Goal: Task Accomplishment & Management: Use online tool/utility

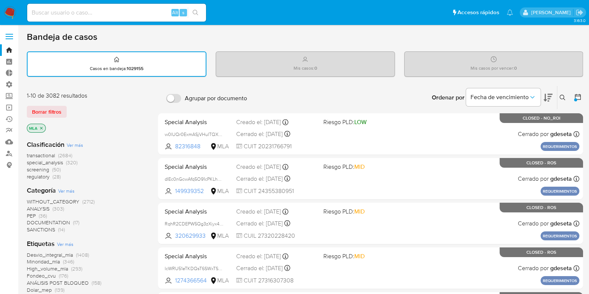
click at [574, 98] on div at bounding box center [575, 99] width 3 height 3
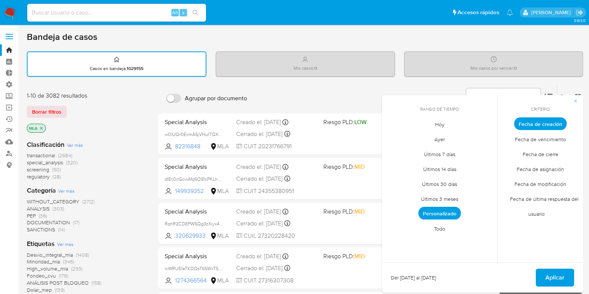
click at [449, 185] on span "Últimos 30 días" at bounding box center [439, 183] width 51 height 15
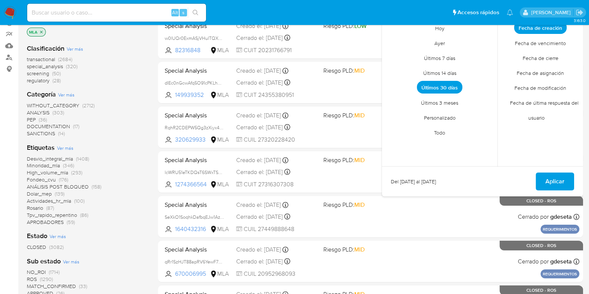
scroll to position [140, 0]
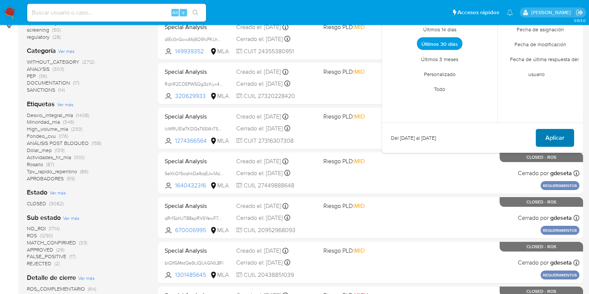
click at [557, 137] on span "Aplicar" at bounding box center [554, 138] width 19 height 16
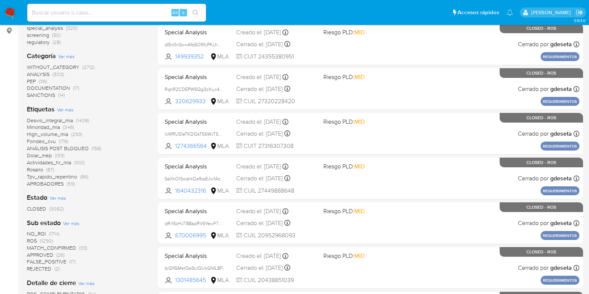
scroll to position [186, 0]
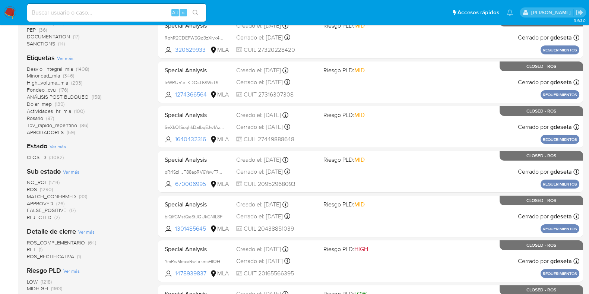
drag, startPoint x: 39, startPoint y: 155, endPoint x: 58, endPoint y: 150, distance: 20.1
click at [39, 155] on span "CLOSED" at bounding box center [36, 156] width 19 height 7
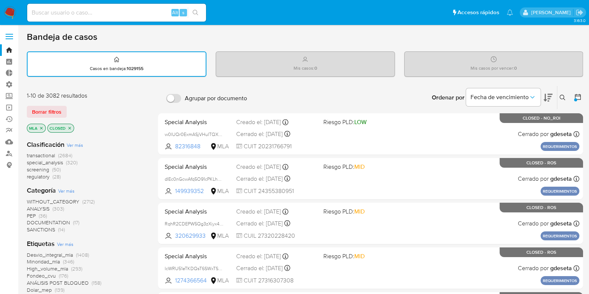
click at [579, 97] on icon at bounding box center [577, 96] width 7 height 7
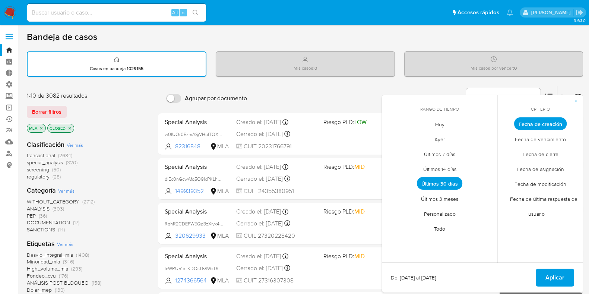
click at [454, 198] on span "Últimos 3 meses" at bounding box center [439, 198] width 53 height 15
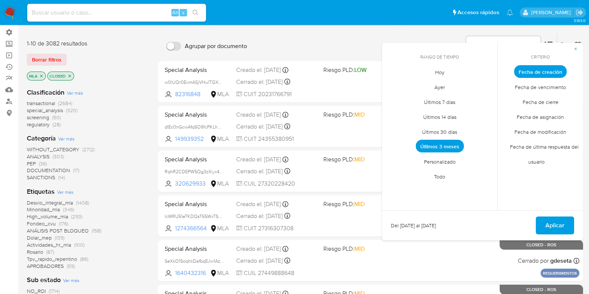
scroll to position [93, 0]
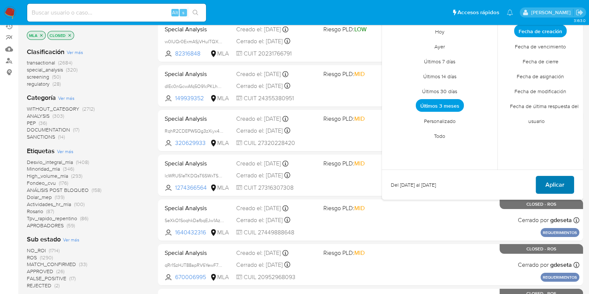
click at [564, 182] on span "Aplicar" at bounding box center [554, 184] width 19 height 16
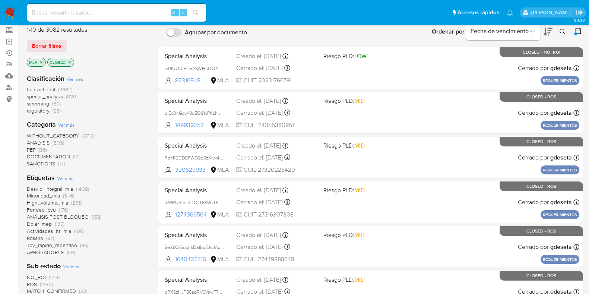
scroll to position [46, 0]
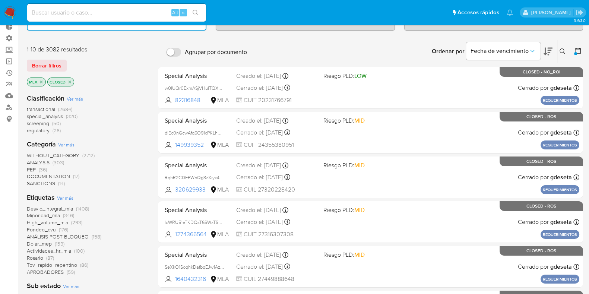
click at [40, 81] on icon "close-filter" at bounding box center [41, 82] width 4 height 4
click at [49, 82] on icon "close-filter" at bounding box center [49, 82] width 4 height 4
